Goal: Task Accomplishment & Management: Use online tool/utility

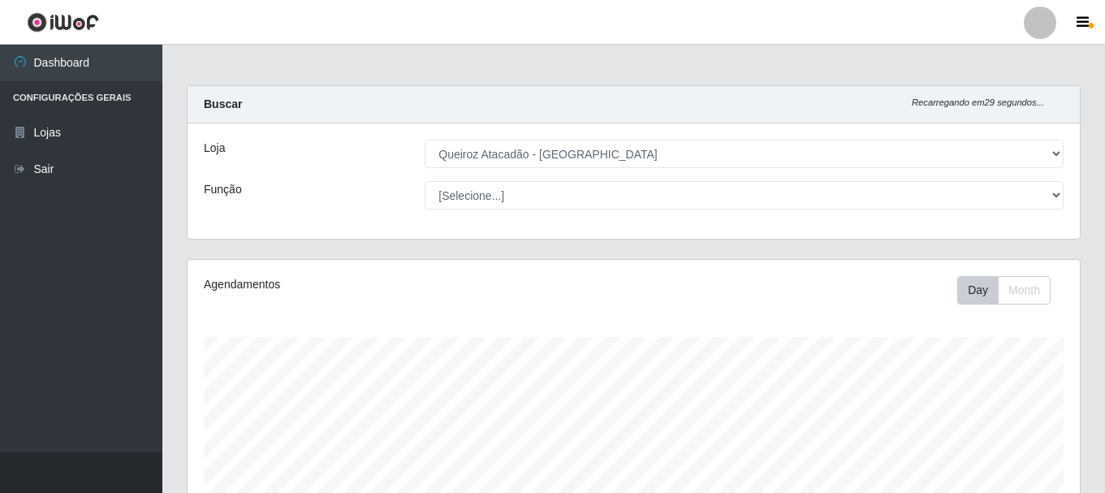
select select "464"
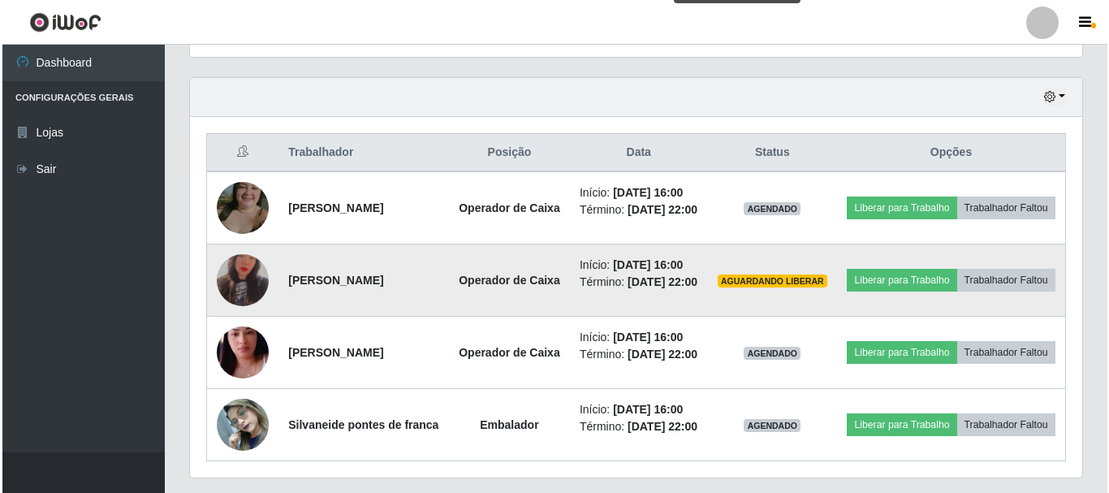
scroll to position [568, 0]
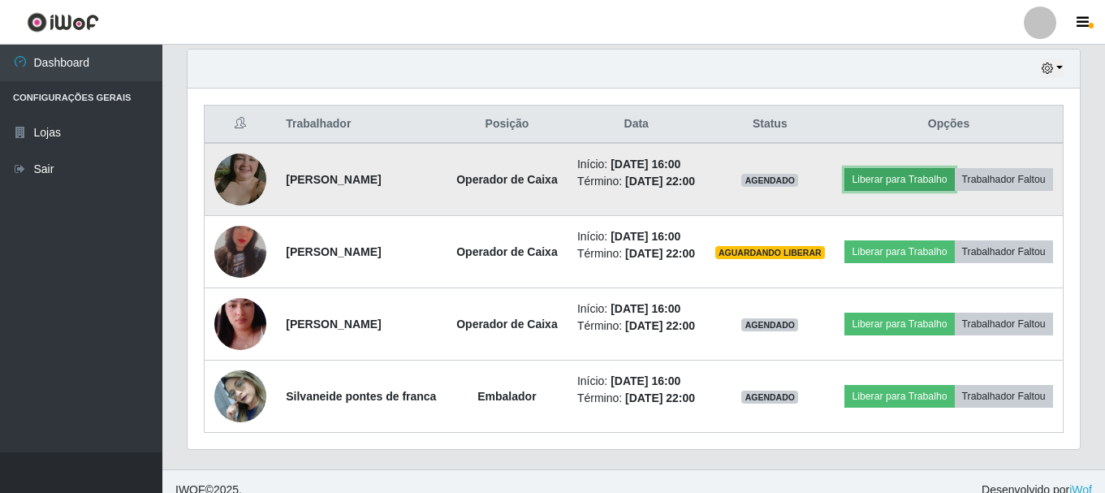
click at [935, 169] on button "Liberar para Trabalho" at bounding box center [899, 179] width 110 height 23
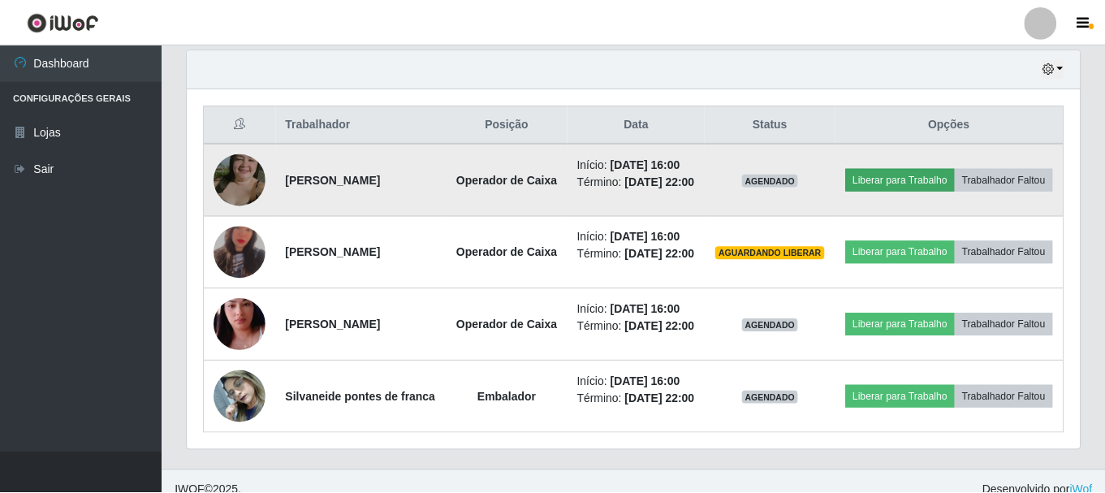
scroll to position [337, 884]
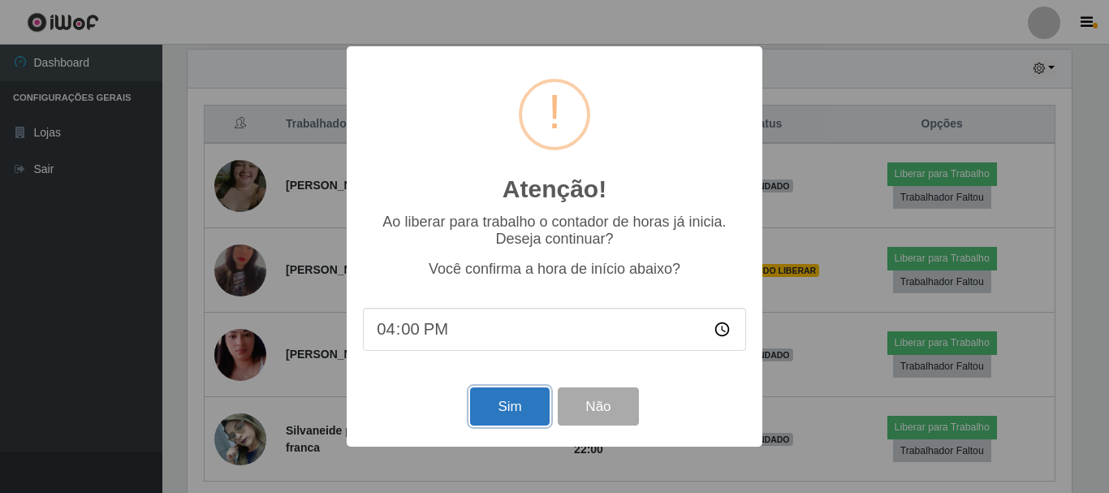
click at [498, 406] on button "Sim" at bounding box center [509, 406] width 79 height 38
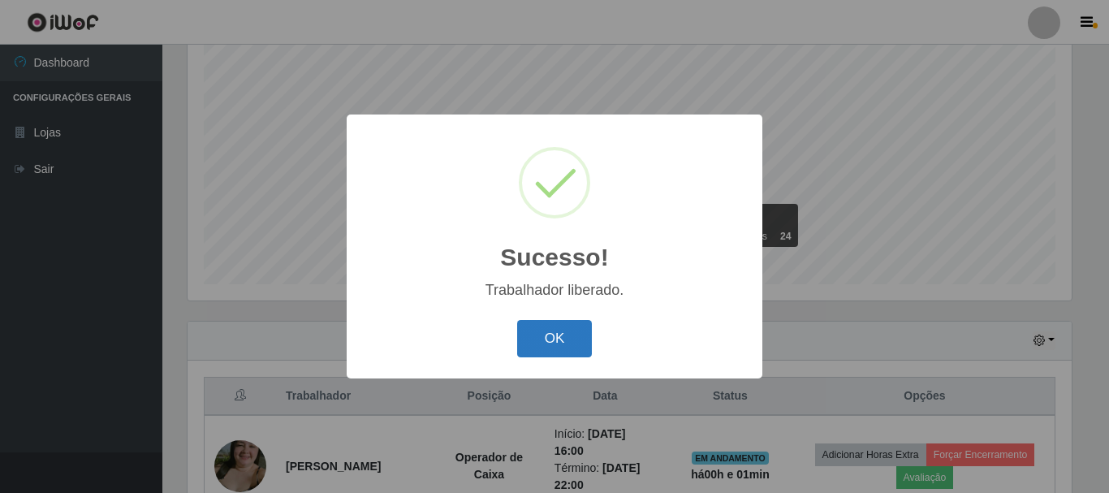
click at [535, 332] on button "OK" at bounding box center [554, 339] width 75 height 38
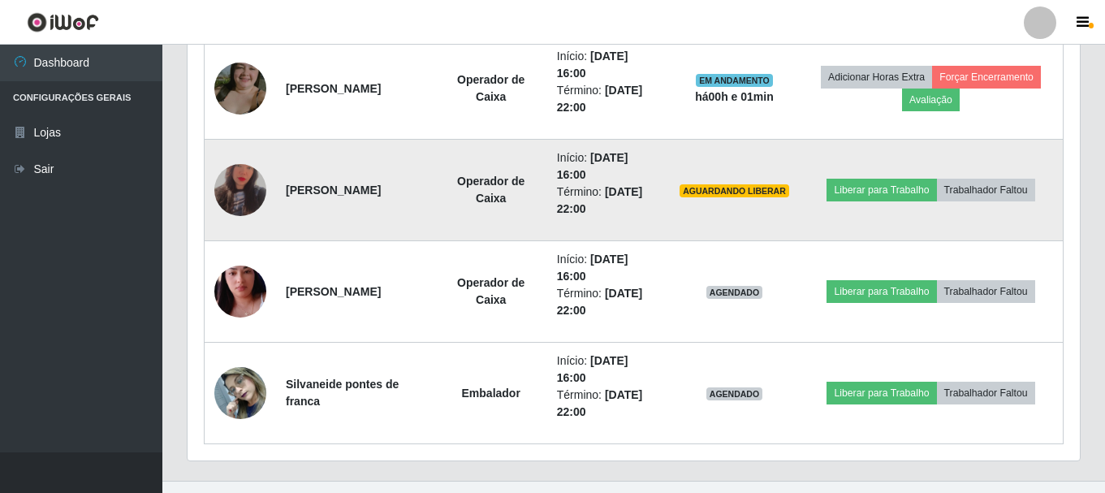
scroll to position [702, 0]
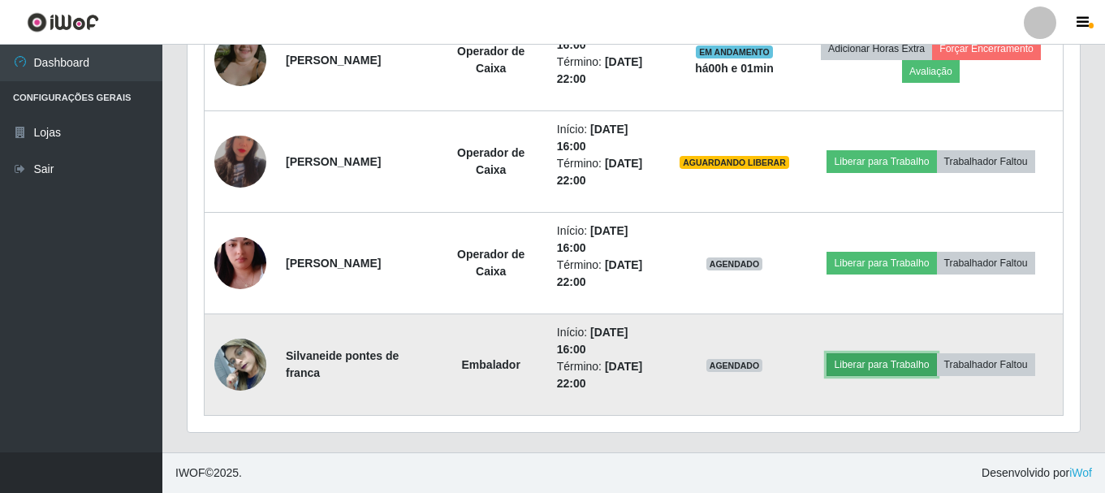
click at [853, 368] on button "Liberar para Trabalho" at bounding box center [881, 364] width 110 height 23
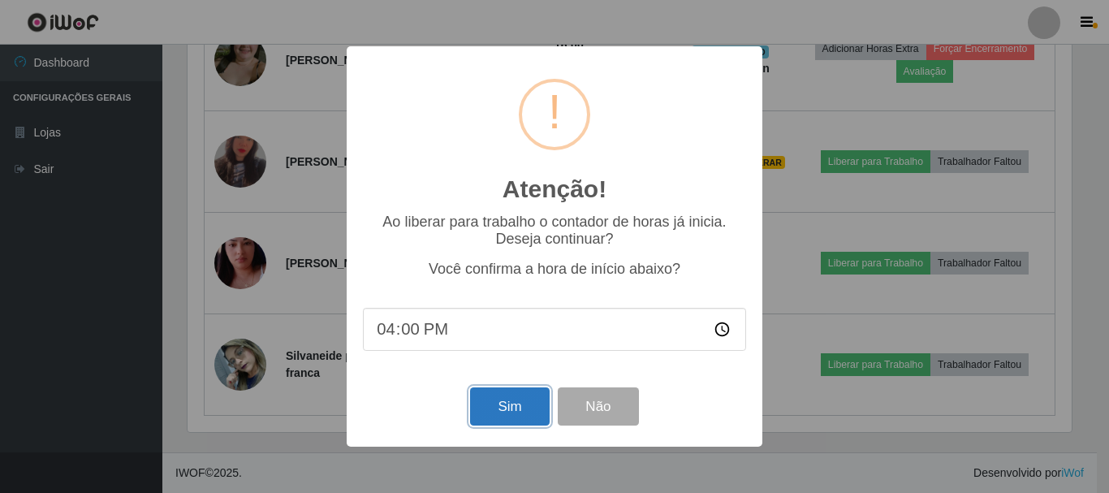
click at [490, 413] on button "Sim" at bounding box center [509, 406] width 79 height 38
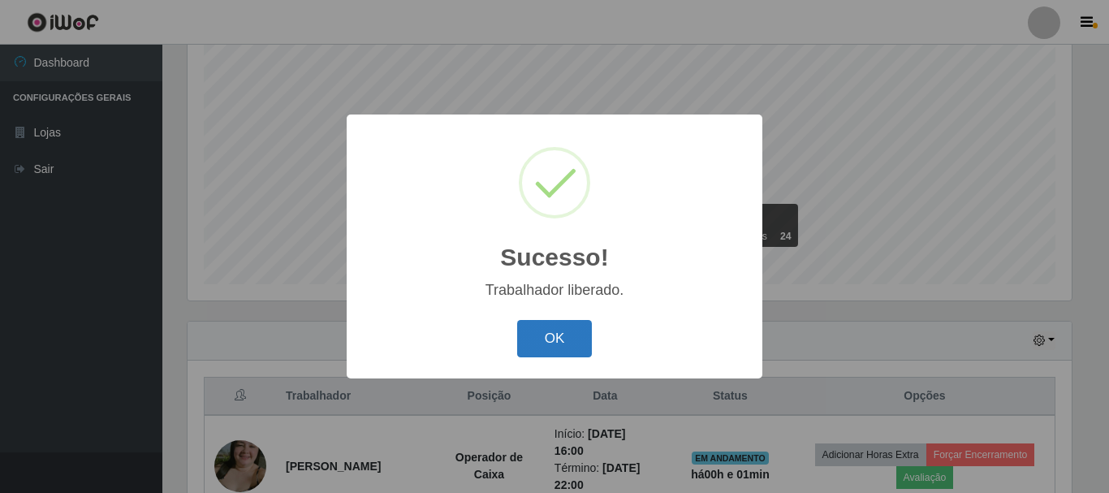
click at [545, 342] on button "OK" at bounding box center [554, 339] width 75 height 38
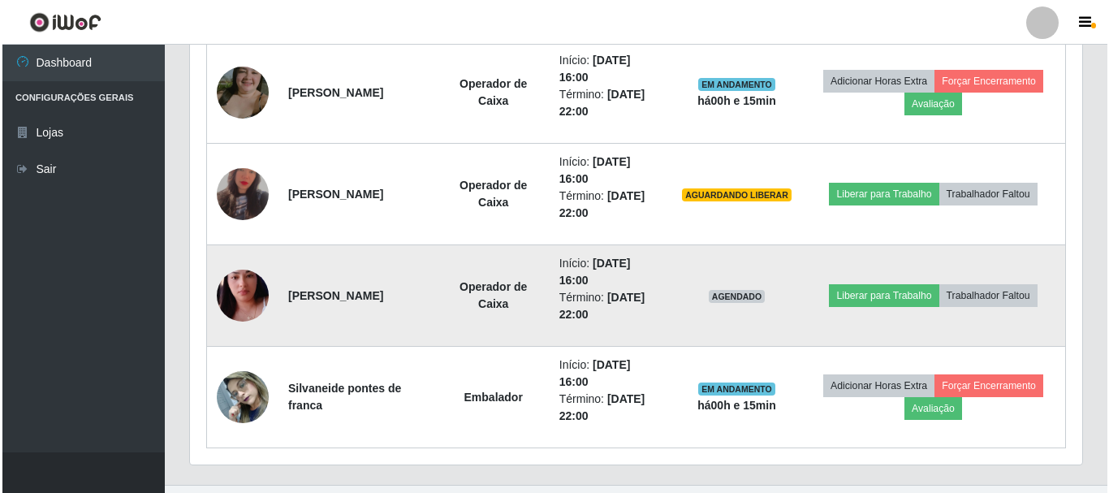
scroll to position [702, 0]
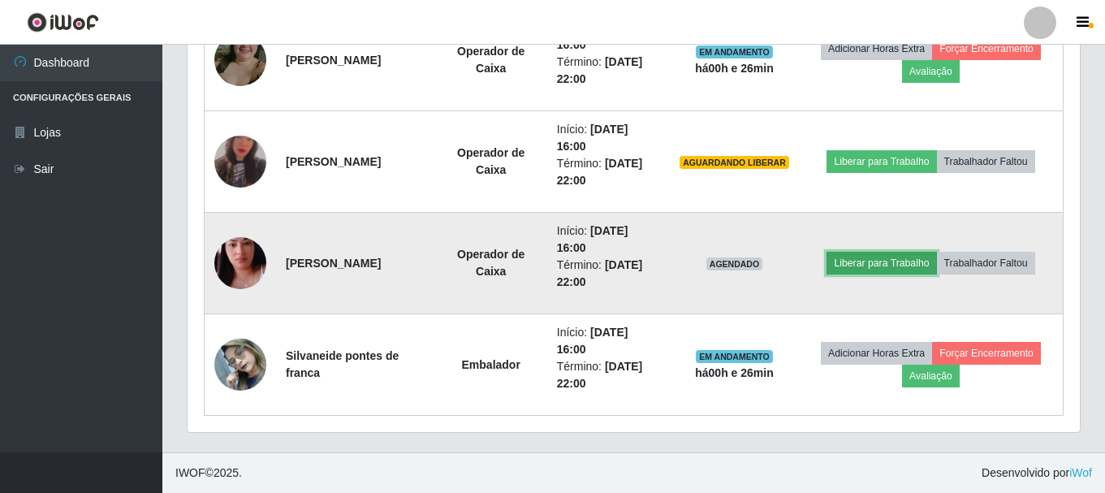
click at [910, 264] on button "Liberar para Trabalho" at bounding box center [881, 263] width 110 height 23
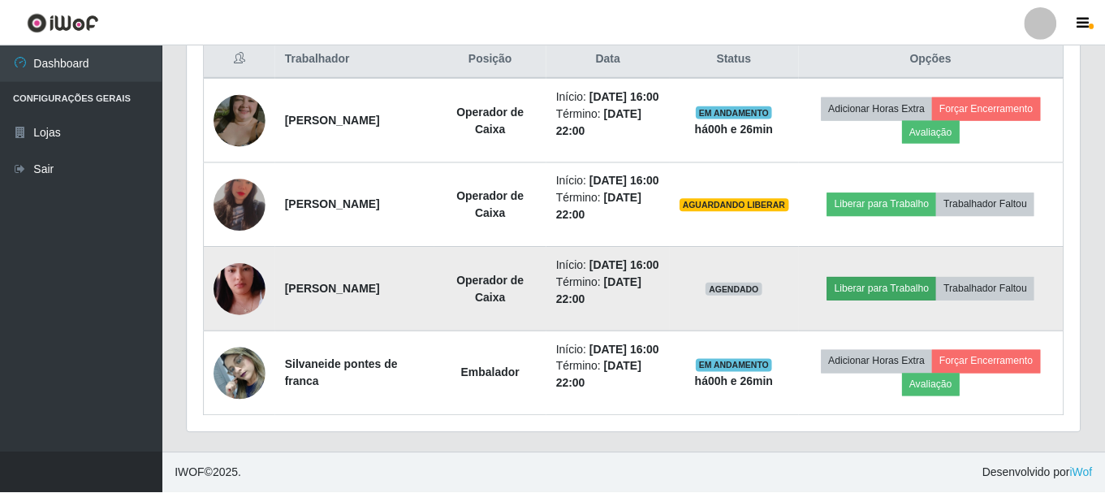
scroll to position [337, 884]
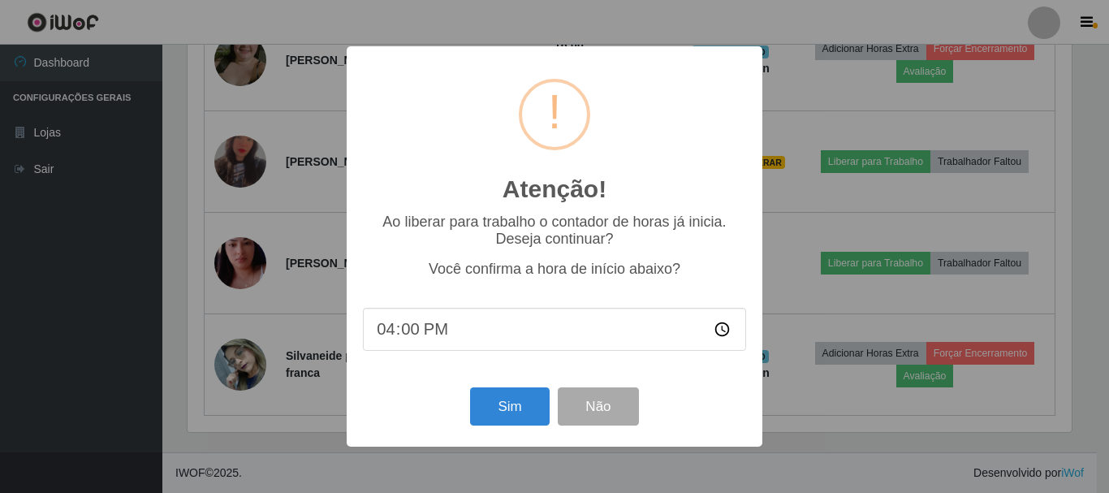
click at [452, 332] on input "16:00" at bounding box center [554, 329] width 383 height 43
click at [453, 328] on input "16:00" at bounding box center [554, 329] width 383 height 43
drag, startPoint x: 453, startPoint y: 328, endPoint x: 446, endPoint y: 341, distance: 14.5
click at [447, 339] on input "16:00" at bounding box center [554, 329] width 383 height 43
click at [392, 325] on input "16:00" at bounding box center [554, 329] width 383 height 43
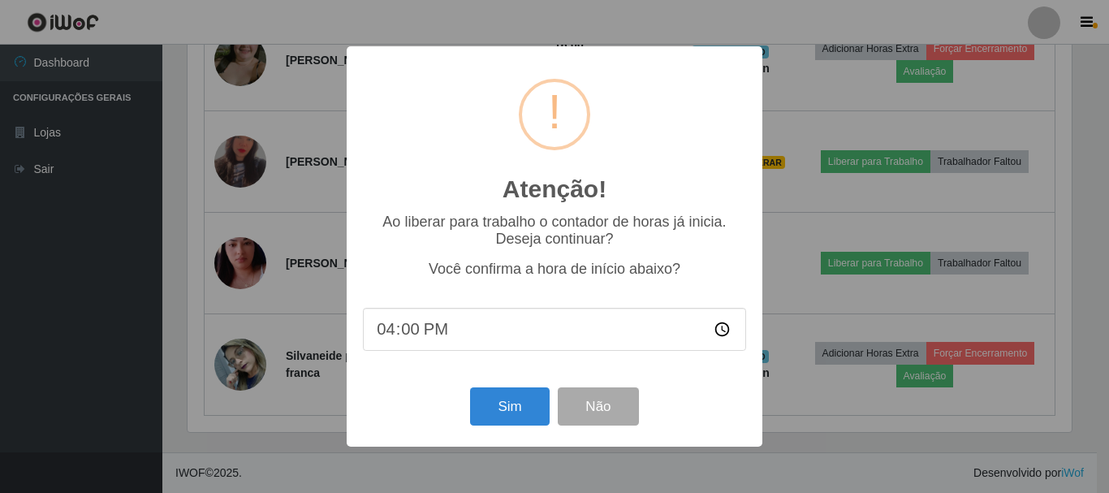
click at [402, 338] on input "16:00" at bounding box center [554, 329] width 383 height 43
type input "16:25"
type input "16:26"
click at [520, 416] on button "Sim" at bounding box center [509, 406] width 79 height 38
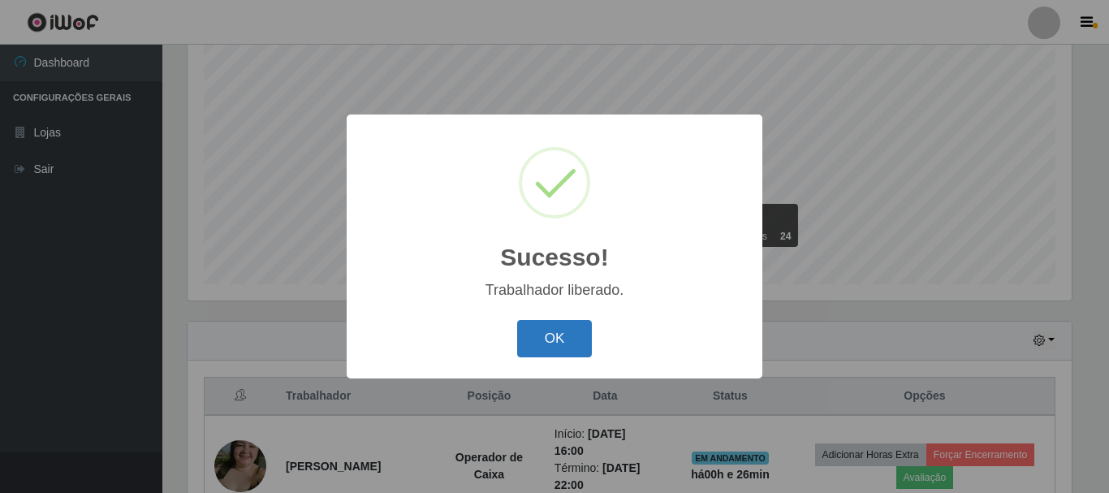
click at [584, 335] on button "OK" at bounding box center [554, 339] width 75 height 38
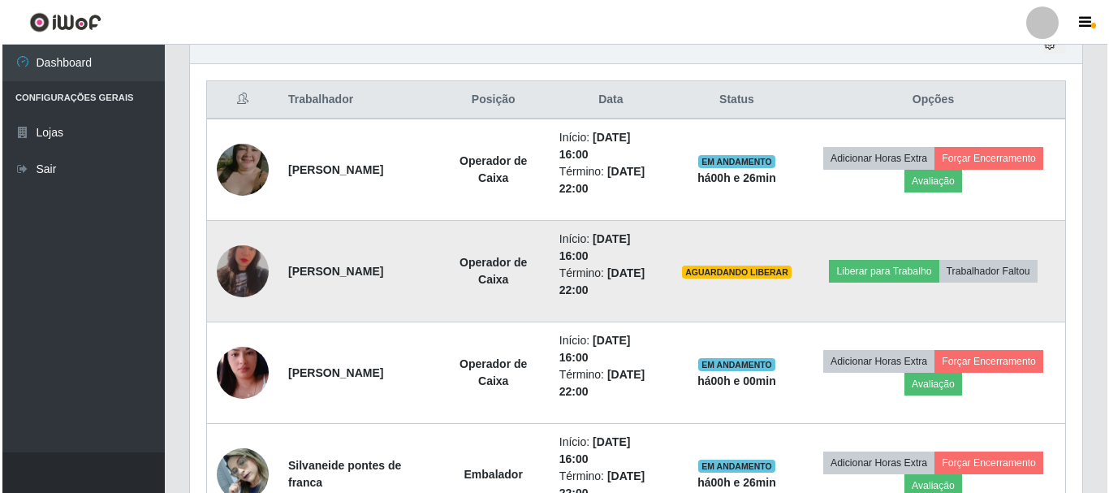
scroll to position [621, 0]
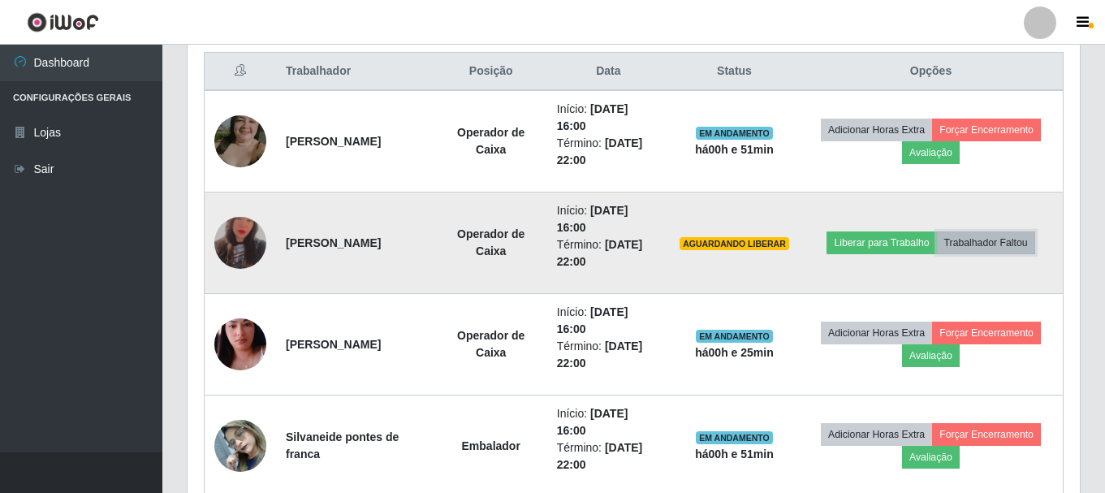
click at [986, 243] on button "Trabalhador Faltou" at bounding box center [986, 242] width 98 height 23
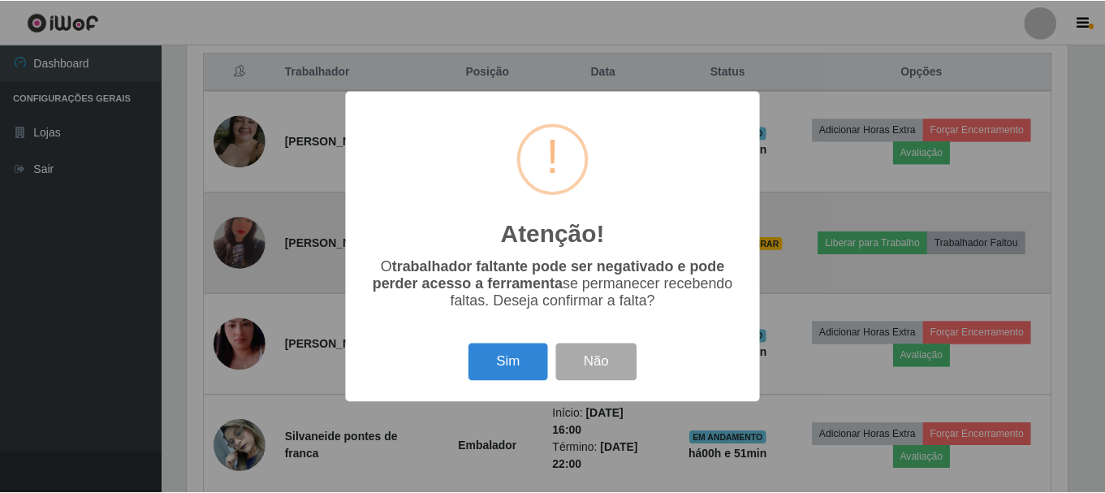
scroll to position [337, 884]
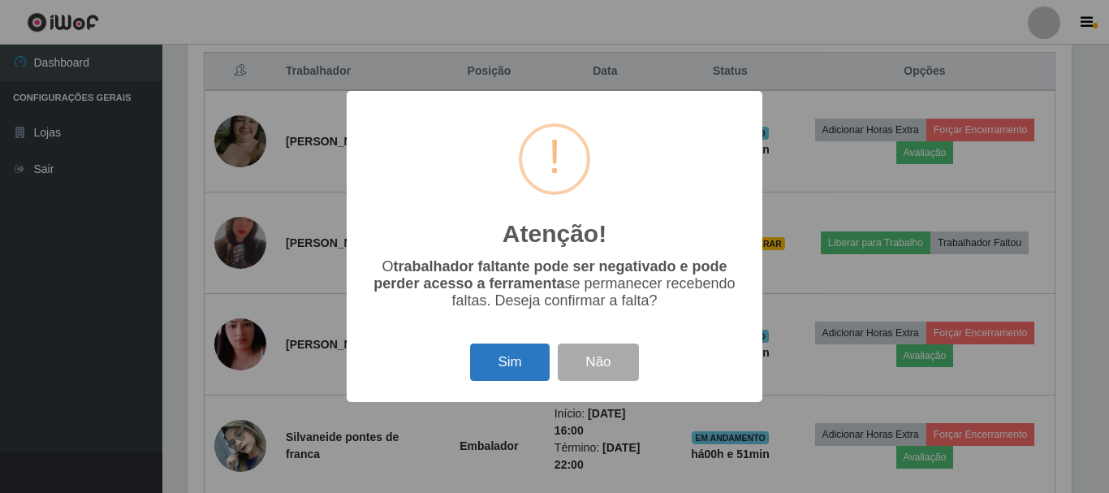
click at [504, 370] on button "Sim" at bounding box center [509, 362] width 79 height 38
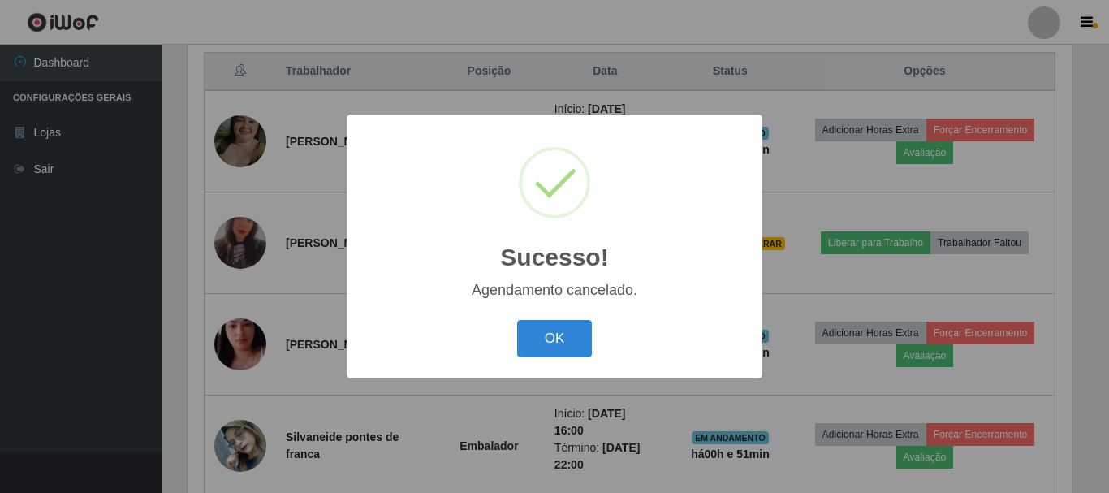
scroll to position [601, 0]
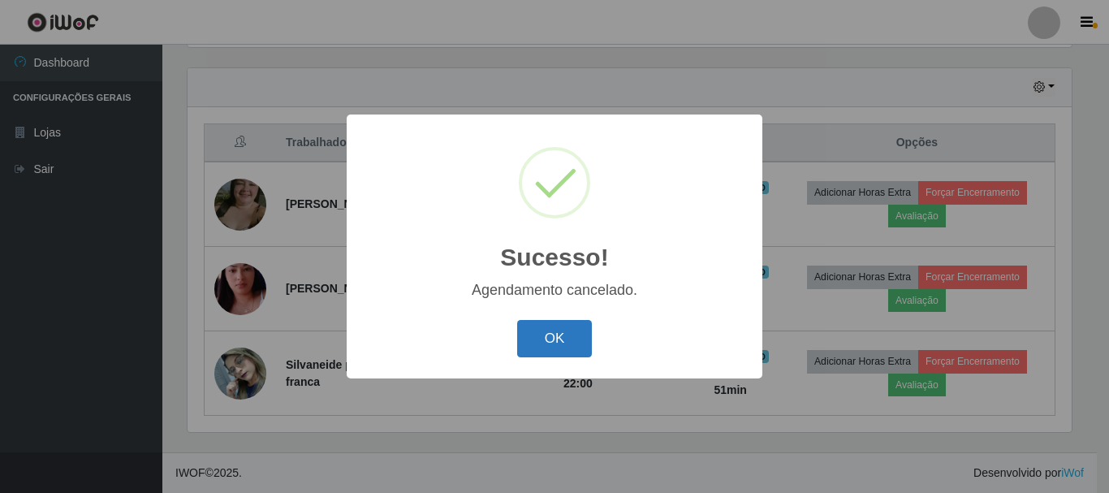
click at [557, 336] on button "OK" at bounding box center [554, 339] width 75 height 38
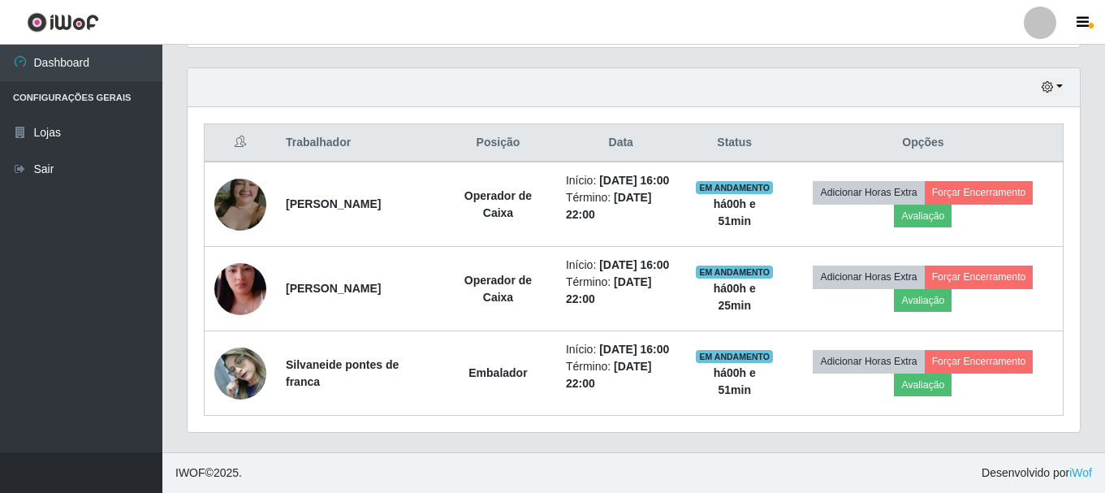
scroll to position [337, 892]
